Goal: Communication & Community: Answer question/provide support

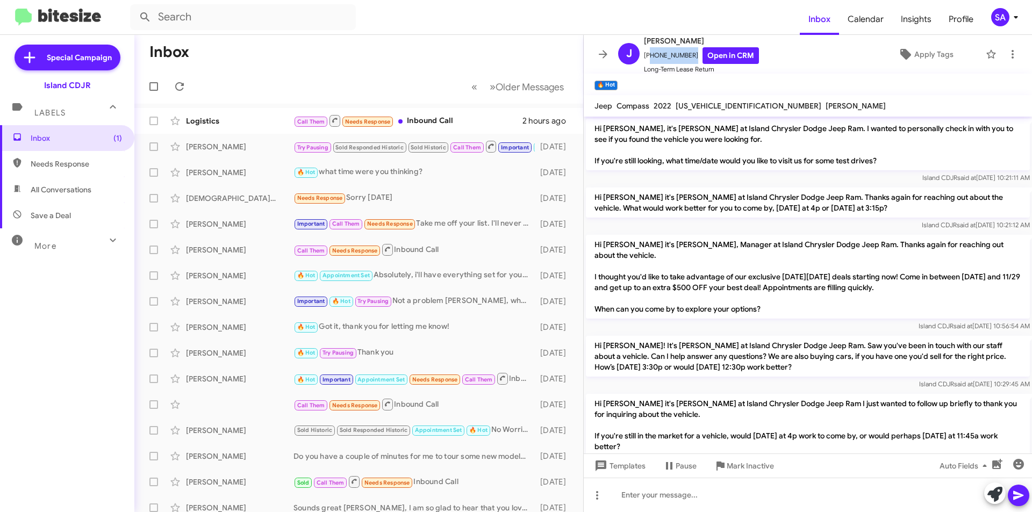
scroll to position [749, 0]
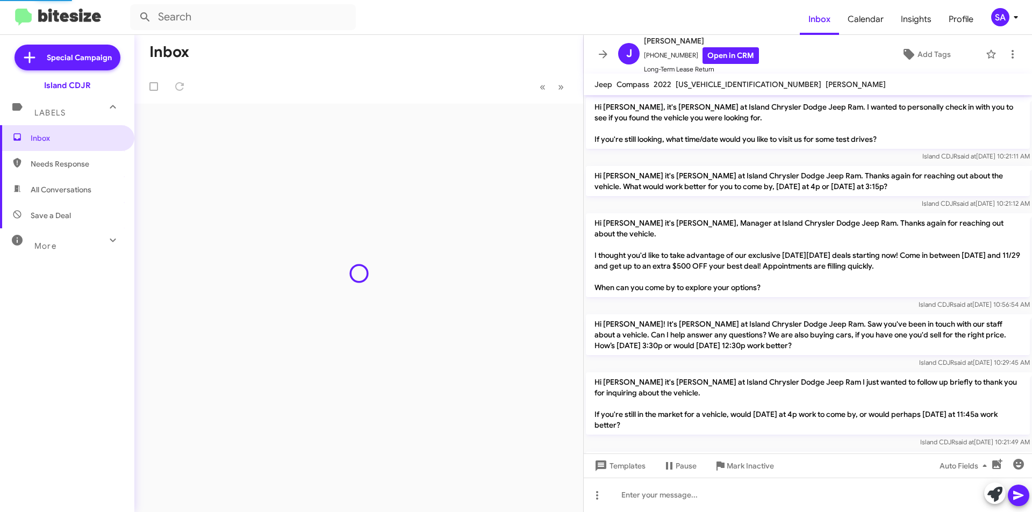
scroll to position [727, 0]
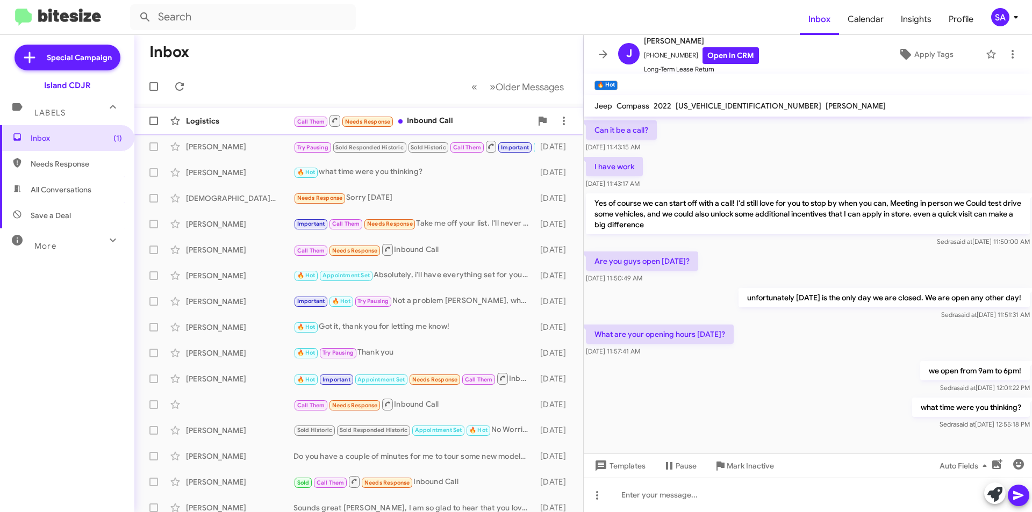
click at [257, 121] on div "Logistics" at bounding box center [240, 121] width 108 height 11
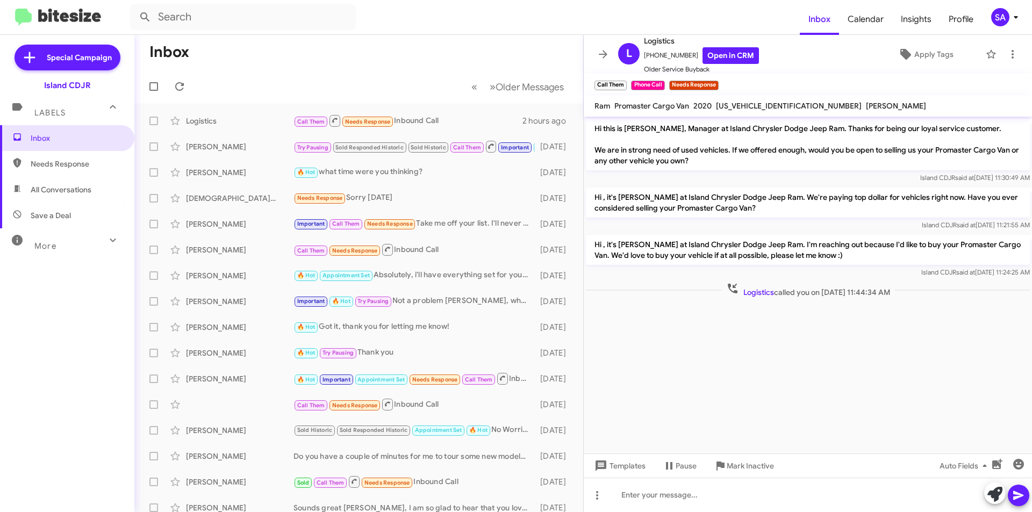
click at [30, 109] on div "Labels" at bounding box center [57, 108] width 96 height 20
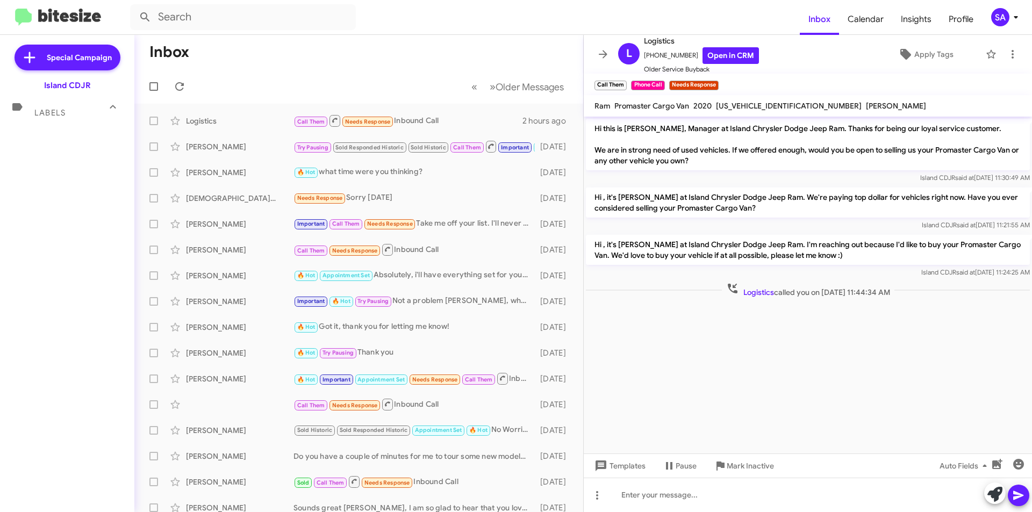
click at [30, 109] on div "Labels" at bounding box center [57, 108] width 96 height 20
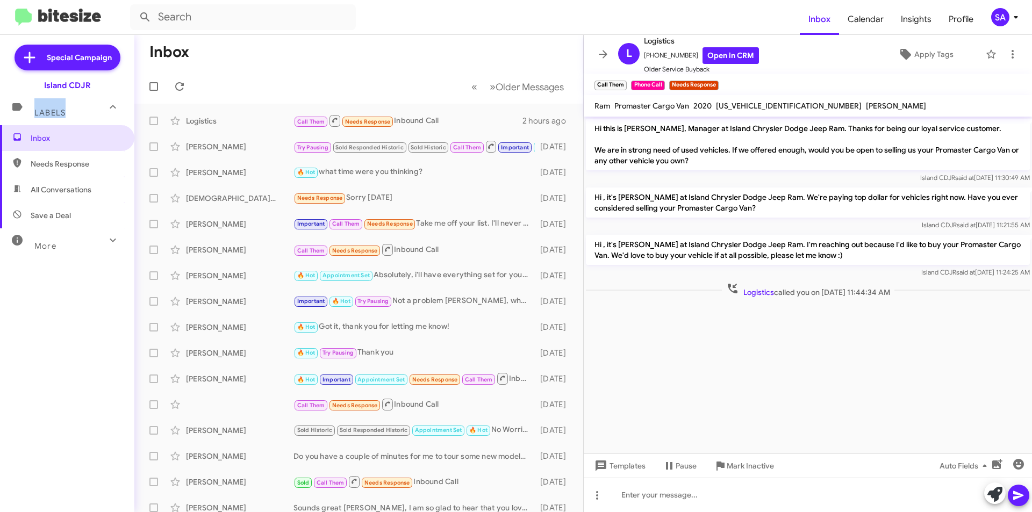
click at [104, 115] on mat-icon at bounding box center [112, 106] width 17 height 17
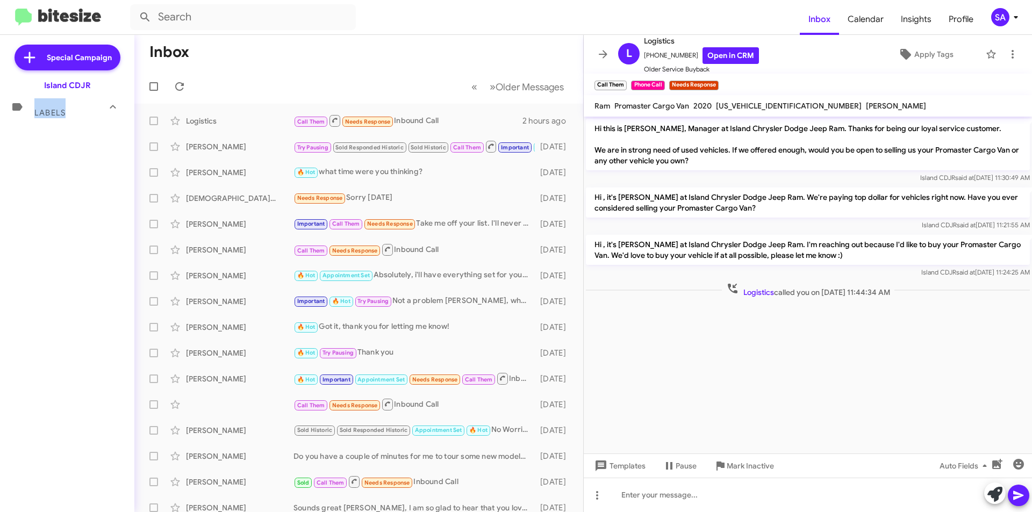
click at [104, 115] on div at bounding box center [112, 108] width 17 height 20
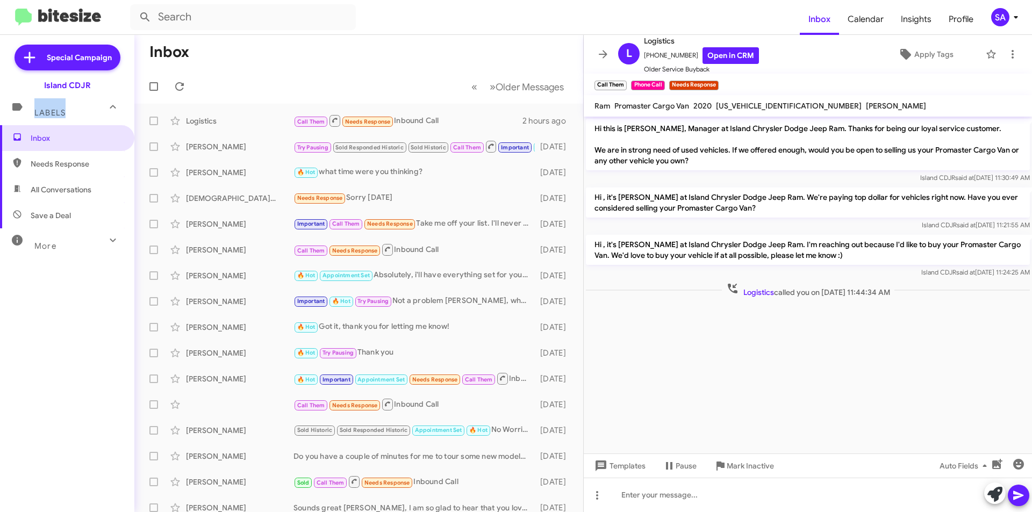
click at [98, 112] on div "Labels" at bounding box center [57, 108] width 96 height 20
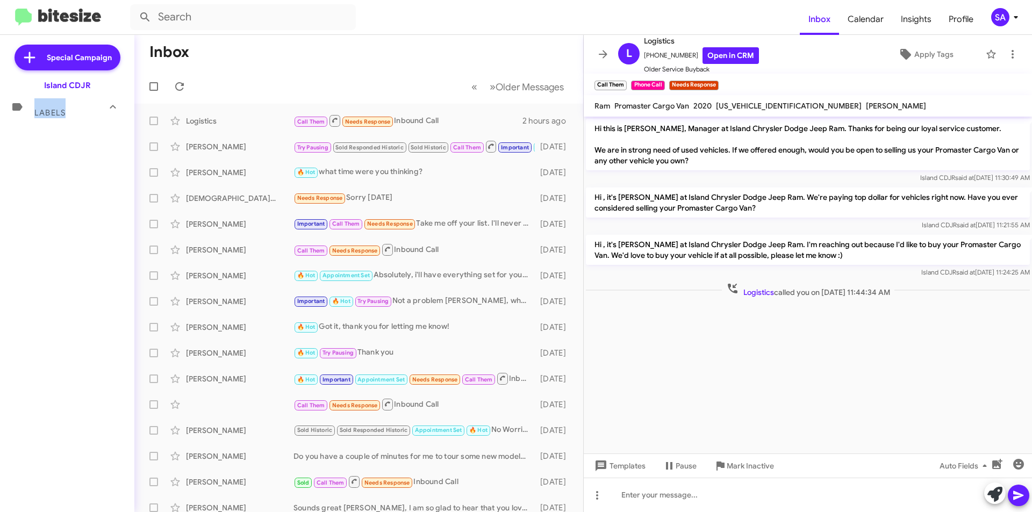
click at [98, 112] on div "Labels" at bounding box center [57, 108] width 96 height 20
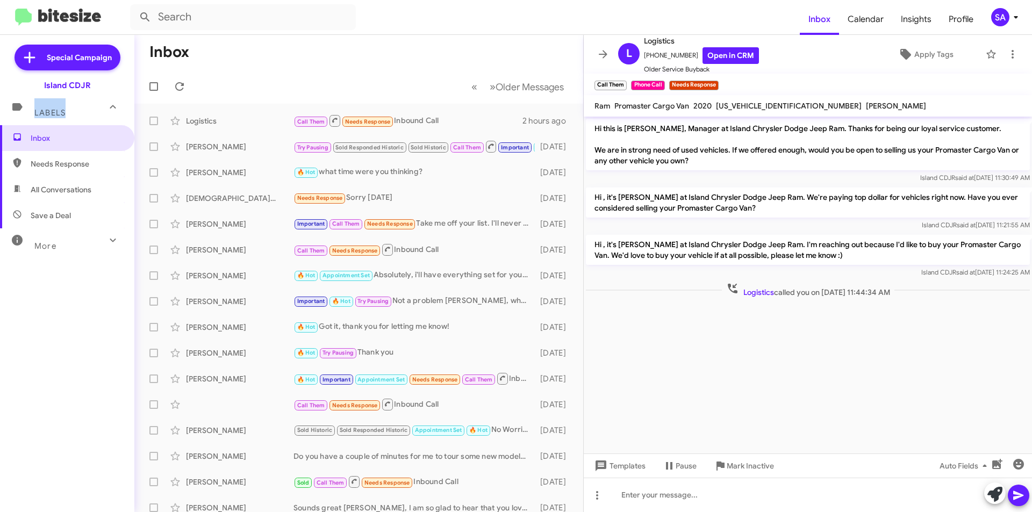
click at [73, 162] on span "Needs Response" at bounding box center [76, 164] width 91 height 11
type input "in:needs-response"
